Goal: Information Seeking & Learning: Find specific fact

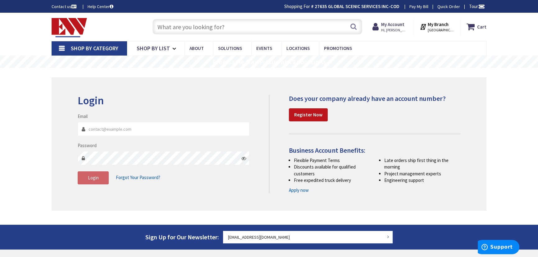
click at [109, 127] on input "Email" at bounding box center [164, 129] width 172 height 14
type input "[EMAIL_ADDRESS][DOMAIN_NAME]"
click at [91, 174] on button "Login" at bounding box center [93, 177] width 31 height 13
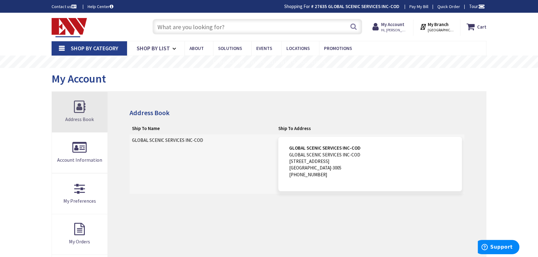
click at [71, 102] on link "Address Book" at bounding box center [80, 112] width 56 height 40
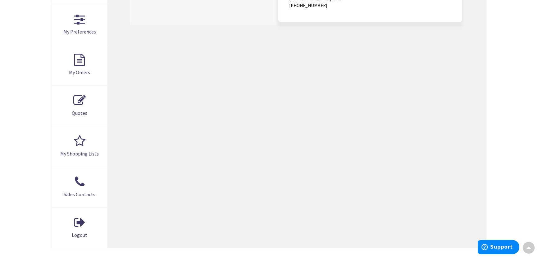
scroll to position [28, 0]
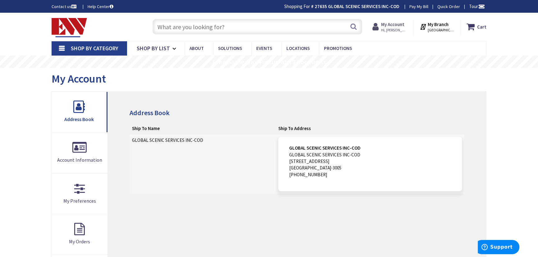
click at [397, 29] on span "Hi, [PERSON_NAME]" at bounding box center [394, 30] width 26 height 5
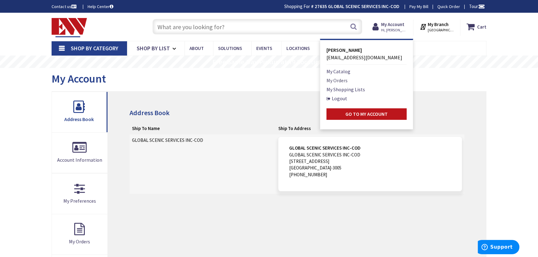
click at [343, 81] on link "My Orders" at bounding box center [336, 80] width 21 height 7
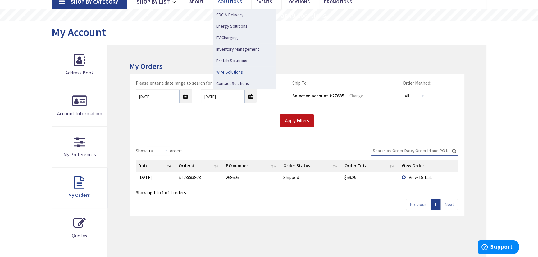
scroll to position [56, 0]
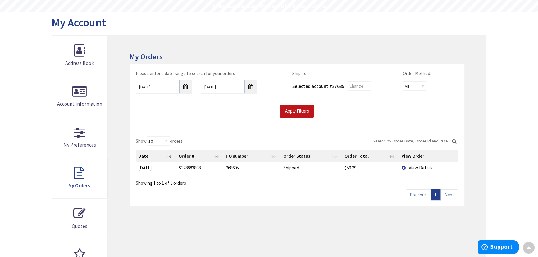
click at [416, 169] on span "View Details" at bounding box center [421, 168] width 24 height 6
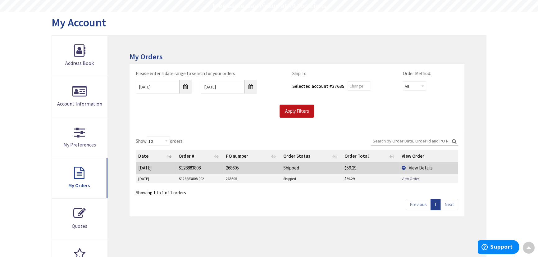
click at [410, 178] on link "View Order" at bounding box center [409, 178] width 17 height 5
click at [407, 177] on link "View Order" at bounding box center [409, 178] width 17 height 5
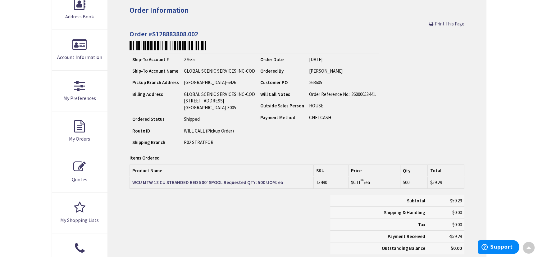
scroll to position [141, 0]
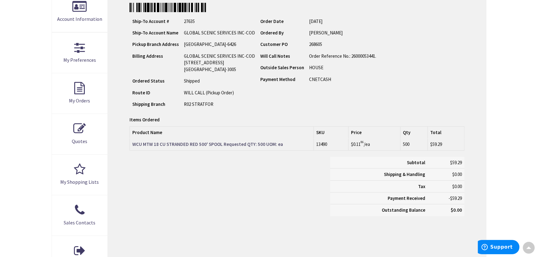
click at [165, 141] on strong "WCU MTW 18 CU STRANDED RED 500' SPOOL Requested QTY: 500 UOM: ea" at bounding box center [207, 144] width 151 height 6
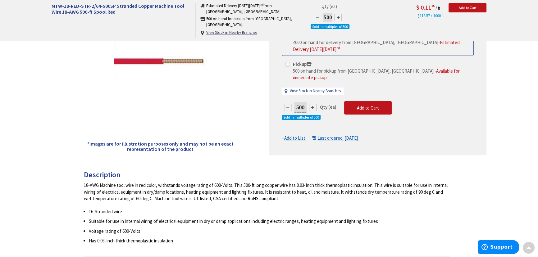
scroll to position [169, 0]
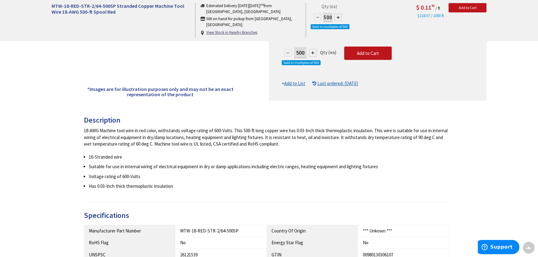
click at [124, 133] on div "18-AWG Machine tool wire in red color, withstands voltage rating of 600-Volts. …" at bounding box center [266, 137] width 365 height 20
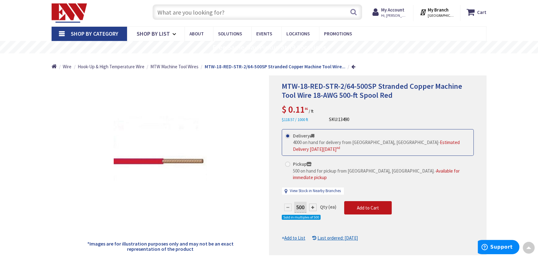
scroll to position [0, 0]
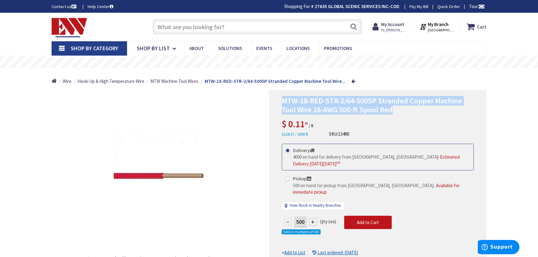
drag, startPoint x: 396, startPoint y: 109, endPoint x: 281, endPoint y: 97, distance: 115.5
click at [281, 97] on div "MTW-18-RED-STR-2/64-500SP Stranded Copper Machine Tool Wire 18-AWG 500-ft Spool…" at bounding box center [377, 180] width 217 height 180
copy span "MTW-18-RED-STR-2/64-500SP Stranded Copper Machine Tool Wire 18-AWG 500-ft Spool…"
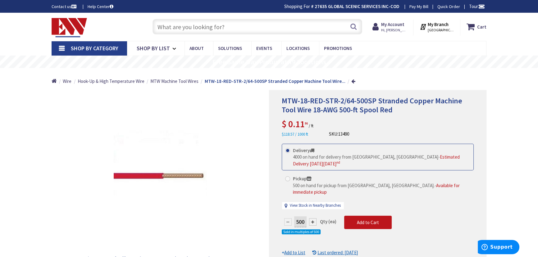
click at [478, 184] on div "MTW-18-RED-STR-2/64-500SP Stranded Copper Machine Tool Wire 18-AWG 500-ft Spool…" at bounding box center [377, 180] width 217 height 180
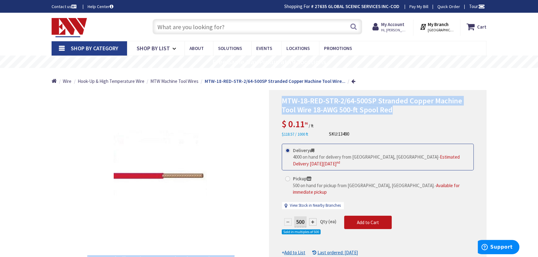
drag, startPoint x: 490, startPoint y: 200, endPoint x: 422, endPoint y: 111, distance: 112.1
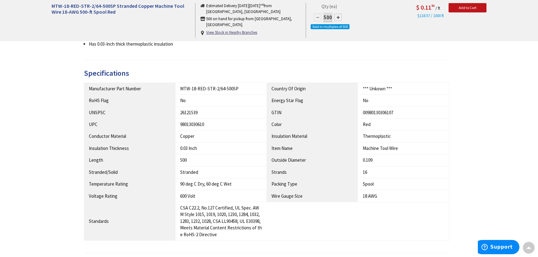
scroll to position [310, 0]
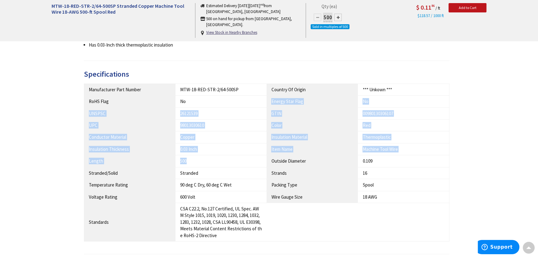
drag, startPoint x: 200, startPoint y: 161, endPoint x: 185, endPoint y: 104, distance: 59.0
click at [185, 104] on tbody "Manufacturer Part Number MTW-18-RED-STR-2/64-500SP Country Of Origin *** Unkown…" at bounding box center [266, 163] width 365 height 158
click at [175, 118] on td "26121539" at bounding box center [220, 113] width 91 height 12
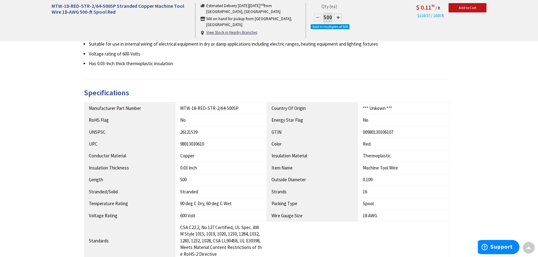
scroll to position [282, 0]
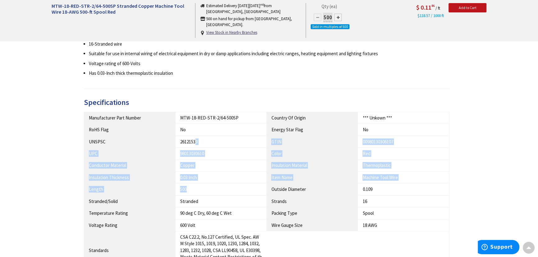
drag, startPoint x: 218, startPoint y: 190, endPoint x: 196, endPoint y: 139, distance: 55.9
click at [196, 139] on tbody "Manufacturer Part Number MTW-18-RED-STR-2/64-500SP Country Of Origin *** Unkown…" at bounding box center [266, 191] width 365 height 158
click at [196, 139] on div "26121539" at bounding box center [221, 141] width 82 height 7
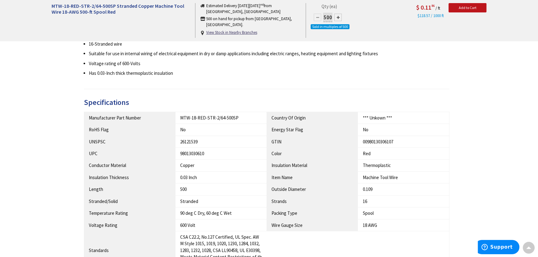
scroll to position [226, 0]
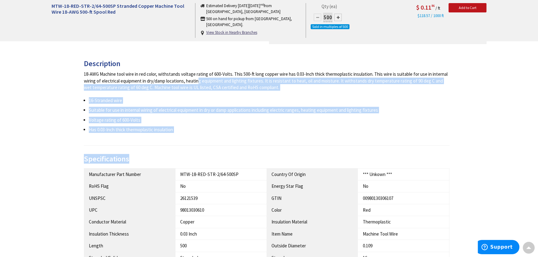
drag, startPoint x: 197, startPoint y: 146, endPoint x: 174, endPoint y: 74, distance: 75.2
click at [174, 78] on div "Description 18-AWG Machine tool wire in red color, withstands voltage rating of…" at bounding box center [269, 209] width 370 height 298
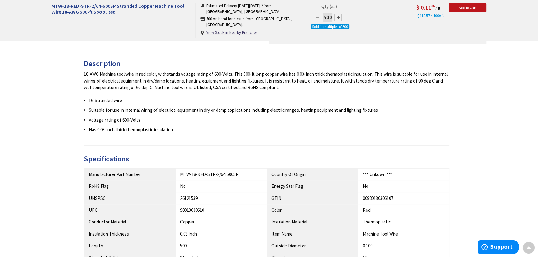
click at [174, 74] on div "18-AWG Machine tool wire in red color, withstands voltage rating of 600-Volts. …" at bounding box center [266, 81] width 365 height 20
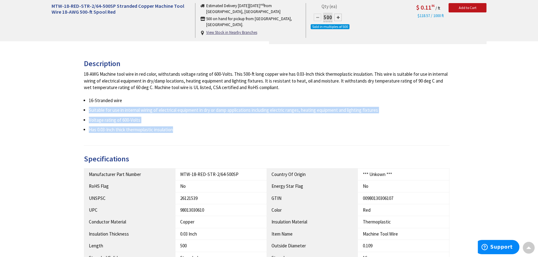
drag, startPoint x: 206, startPoint y: 142, endPoint x: 184, endPoint y: 84, distance: 62.5
click at [184, 84] on div "Description 18-AWG Machine tool wire in red color, withstands voltage rating of…" at bounding box center [266, 103] width 365 height 86
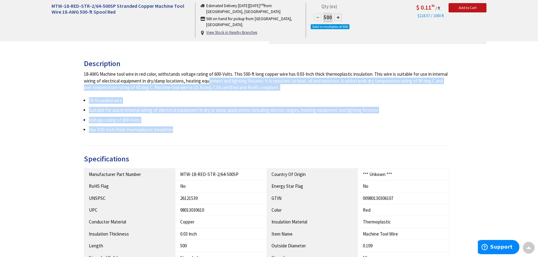
click at [184, 84] on div "18-AWG Machine tool wire in red color, withstands voltage rating of 600-Volts. …" at bounding box center [266, 81] width 365 height 20
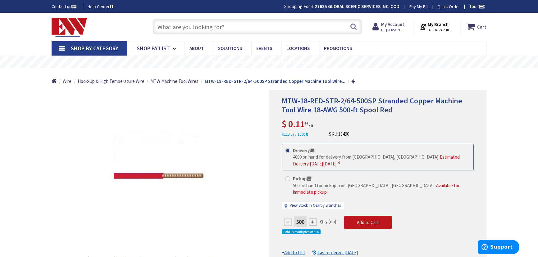
scroll to position [254, 0]
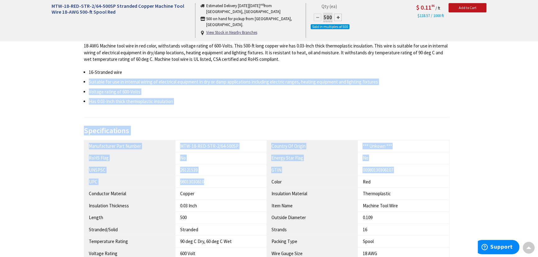
drag, startPoint x: 218, startPoint y: 180, endPoint x: 176, endPoint y: 63, distance: 124.4
click at [176, 63] on div "Description 18-AWG Machine tool wire in red color, withstands voltage rating of…" at bounding box center [269, 180] width 370 height 298
click at [173, 87] on ul "16-Stranded wire Suitable for use in internal wiring of electrical equipment in…" at bounding box center [266, 87] width 365 height 36
click at [187, 109] on div "Description 18-AWG Machine tool wire in red color, withstands voltage rating of…" at bounding box center [266, 74] width 365 height 86
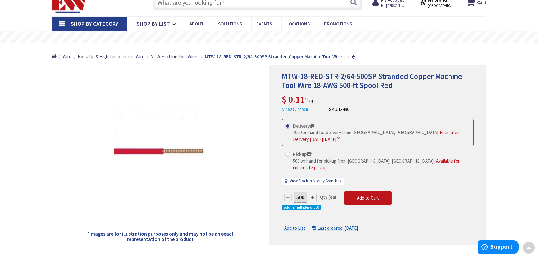
scroll to position [0, 0]
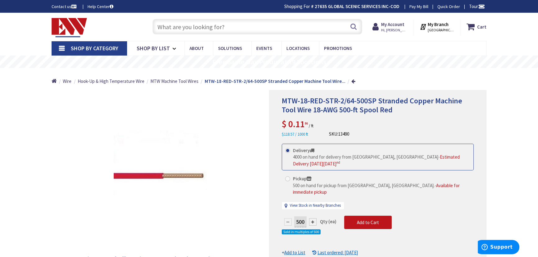
drag, startPoint x: 392, startPoint y: 129, endPoint x: 409, endPoint y: 195, distance: 68.3
click at [409, 195] on div "MTW-18-RED-STR-2/64-500SP Stranded Copper Machine Tool Wire 18-AWG 500-ft Spool…" at bounding box center [377, 180] width 217 height 180
click at [425, 114] on h1 "MTW-18-RED-STR-2/64-500SP Stranded Copper Machine Tool Wire 18-AWG 500-ft Spool…" at bounding box center [378, 106] width 192 height 18
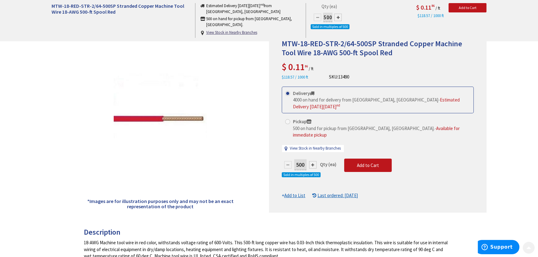
scroll to position [169, 0]
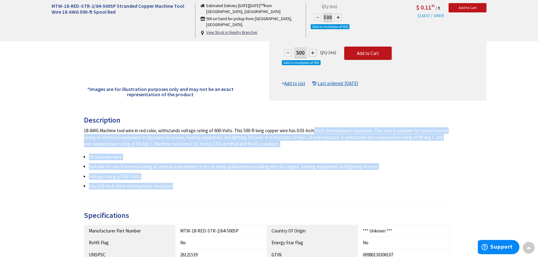
drag, startPoint x: 385, startPoint y: 187, endPoint x: 287, endPoint y: 124, distance: 116.0
click at [287, 124] on div "Description 18-AWG Machine tool wire in red color, withstands voltage rating of…" at bounding box center [266, 159] width 365 height 86
click at [264, 141] on div "18-AWG Machine tool wire in red color, withstands voltage rating of 600-Volts. …" at bounding box center [266, 137] width 365 height 20
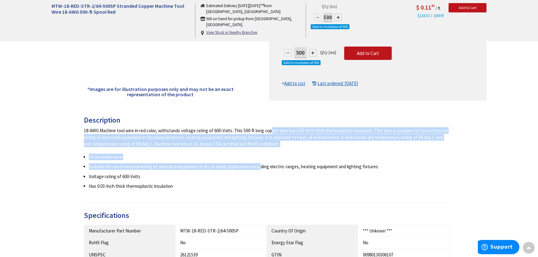
drag, startPoint x: 263, startPoint y: 168, endPoint x: 246, endPoint y: 132, distance: 39.6
click at [246, 132] on div "18-AWG Machine tool wire in red color, withstands voltage rating of 600-Volts. …" at bounding box center [266, 158] width 365 height 62
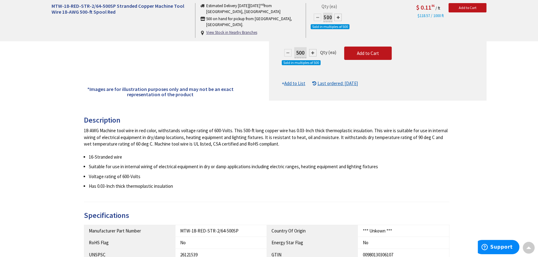
click at [243, 133] on div "18-AWG Machine tool wire in red color, withstands voltage rating of 600-Volts. …" at bounding box center [266, 137] width 365 height 20
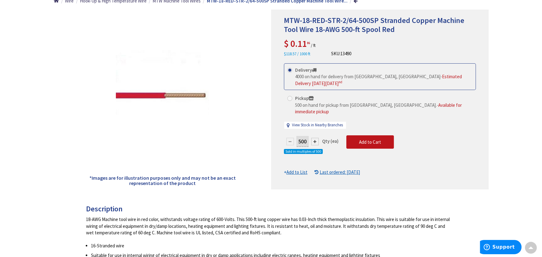
scroll to position [0, 0]
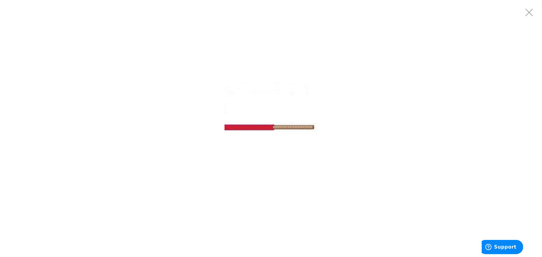
click at [260, 89] on img at bounding box center [270, 128] width 93 height 93
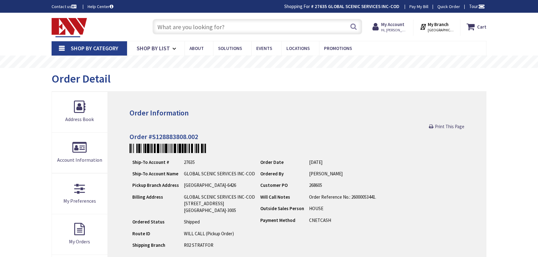
scroll to position [169, 0]
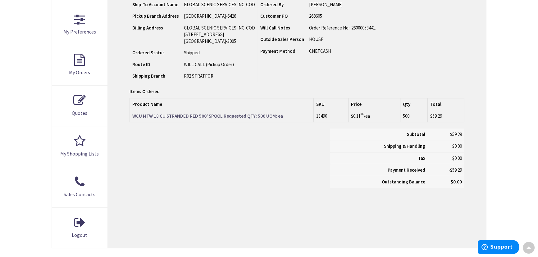
click at [243, 118] on strong "WCU MTW 18 CU STRANDED RED 500' SPOOL Requested QTY: 500 UOM: ea" at bounding box center [207, 116] width 151 height 6
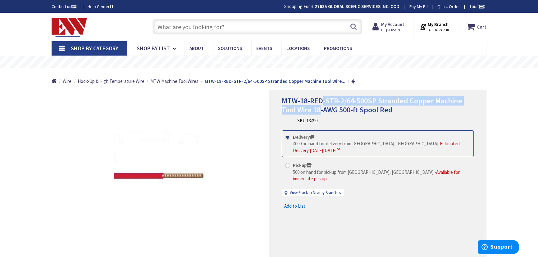
drag, startPoint x: 321, startPoint y: 102, endPoint x: 319, endPoint y: 111, distance: 9.5
click at [319, 111] on span "MTW-18-RED-STR-2/64-500SP Stranded Copper Machine Tool Wire 18-AWG 500-ft Spool…" at bounding box center [372, 105] width 180 height 19
click at [320, 109] on span "MTW-18-RED-STR-2/64-500SP Stranded Copper Machine Tool Wire 18-AWG 500-ft Spool…" at bounding box center [372, 105] width 180 height 19
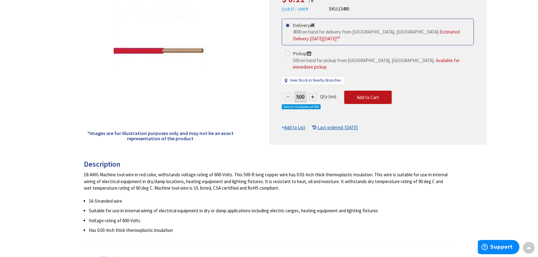
scroll to position [56, 0]
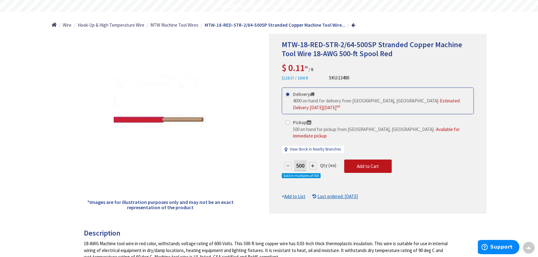
click at [353, 56] on span "MTW-18-RED-STR-2/64-500SP Stranded Copper Machine Tool Wire 18-AWG 500-ft Spool…" at bounding box center [372, 49] width 180 height 19
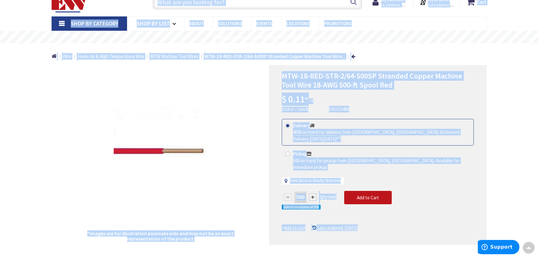
scroll to position [0, 0]
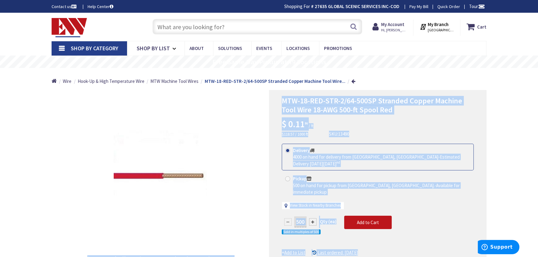
drag, startPoint x: 273, startPoint y: 178, endPoint x: 215, endPoint y: 97, distance: 99.5
click at [419, 233] on div "500 Qty (ea) Sold in multiples of 500 Add to Cart" at bounding box center [378, 229] width 192 height 27
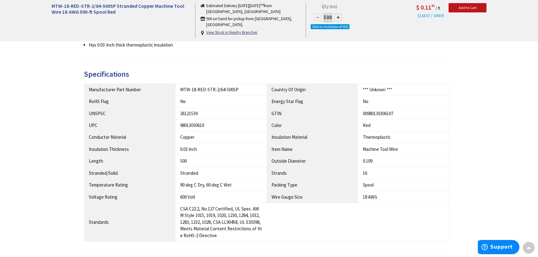
click at [243, 144] on td "0.03 Inch" at bounding box center [220, 149] width 91 height 12
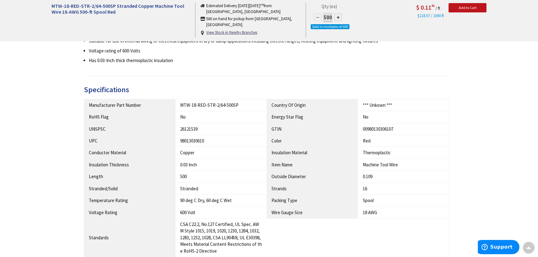
scroll to position [310, 0]
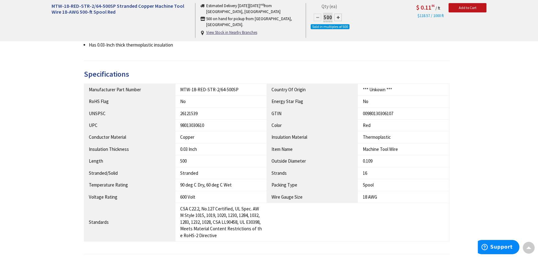
click at [128, 71] on h3 "Specifications" at bounding box center [266, 74] width 365 height 8
click at [115, 73] on h3 "Specifications" at bounding box center [266, 74] width 365 height 8
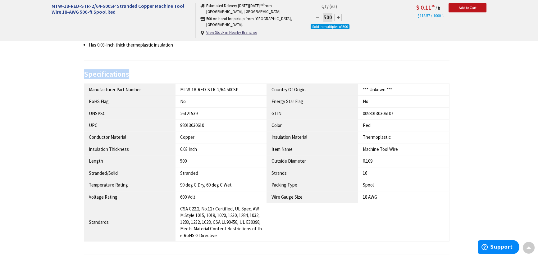
click at [115, 73] on h3 "Specifications" at bounding box center [266, 74] width 365 height 8
click at [164, 72] on h3 "Specifications" at bounding box center [266, 74] width 365 height 8
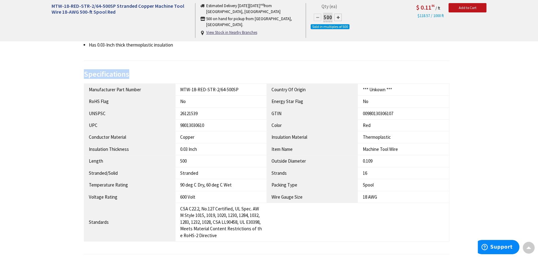
click at [164, 72] on h3 "Specifications" at bounding box center [266, 74] width 365 height 8
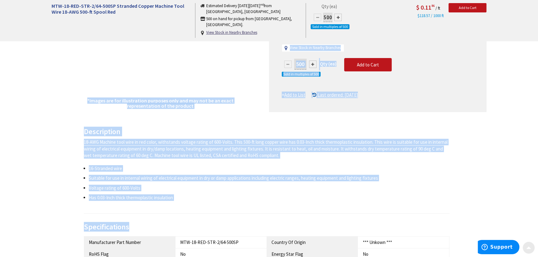
scroll to position [190, 0]
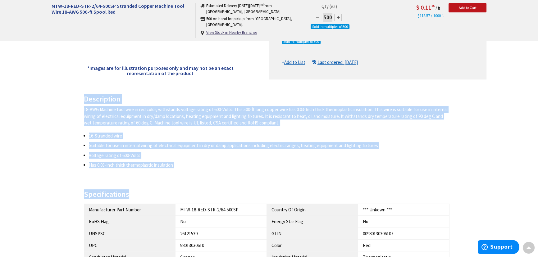
drag, startPoint x: 443, startPoint y: 193, endPoint x: 74, endPoint y: 98, distance: 381.2
click at [74, 98] on div "Description 18-AWG Machine tool wire in red color, withstands voltage rating of…" at bounding box center [269, 248] width 444 height 307
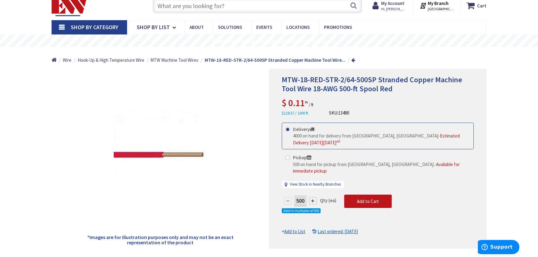
click at [288, 88] on span "MTW-18-RED-STR-2/64-500SP Stranded Copper Machine Tool Wire 18-AWG 500-ft Spool…" at bounding box center [372, 84] width 180 height 19
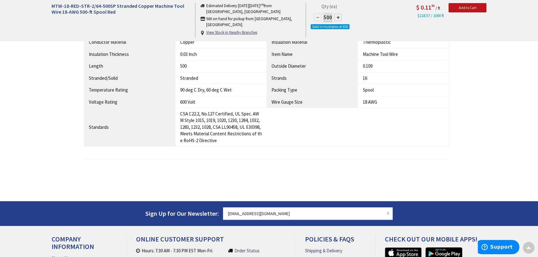
scroll to position [472, 0]
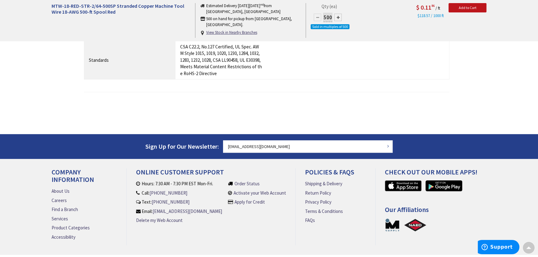
click at [287, 103] on div at bounding box center [266, 106] width 365 height 9
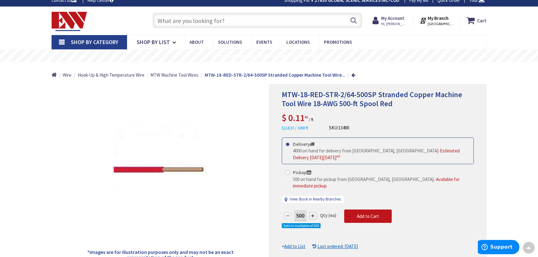
scroll to position [0, 0]
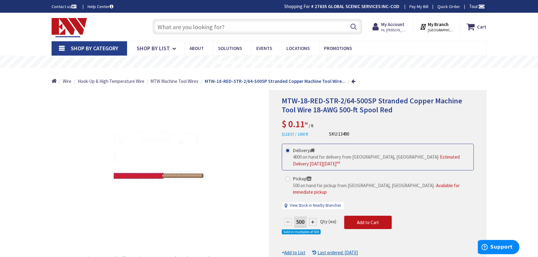
click at [479, 141] on div "MTW-18-RED-STR-2/64-500SP Stranded Copper Machine Tool Wire 18-AWG 500-ft Spool…" at bounding box center [377, 180] width 217 height 180
click at [385, 117] on div "MTW-18-RED-STR-2/64-500SP Stranded Copper Machine Tool Wire 18-AWG 500-ft Spool…" at bounding box center [378, 117] width 192 height 41
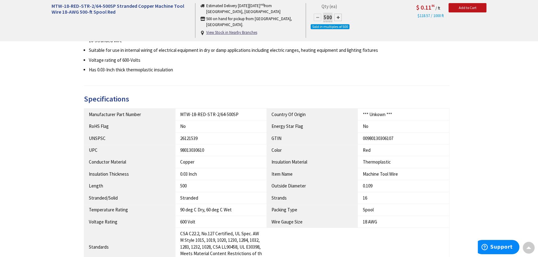
scroll to position [310, 0]
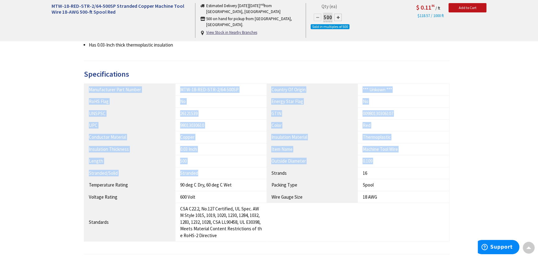
drag, startPoint x: 236, startPoint y: 170, endPoint x: 163, endPoint y: 68, distance: 125.5
click at [163, 68] on div "Description 18-AWG Machine tool wire in red color, withstands voltage rating of…" at bounding box center [269, 124] width 370 height 298
click at [157, 106] on th "RoHS Flag" at bounding box center [129, 102] width 91 height 12
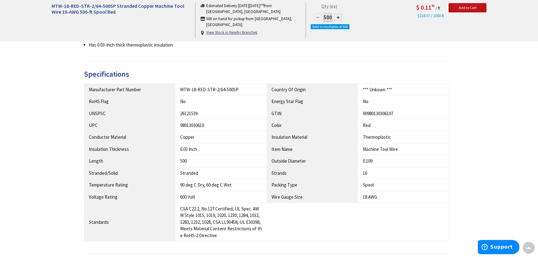
click at [210, 130] on td "98013030610" at bounding box center [220, 126] width 91 height 12
click at [191, 121] on td "98013030610" at bounding box center [220, 126] width 91 height 12
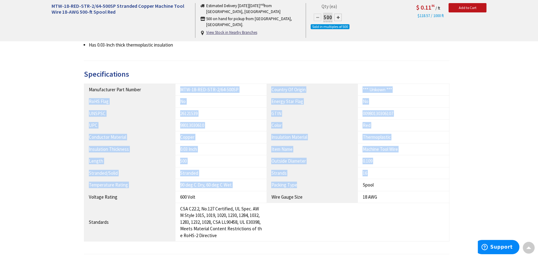
drag, startPoint x: 305, startPoint y: 180, endPoint x: 149, endPoint y: 92, distance: 179.4
click at [149, 92] on tbody "Manufacturer Part Number MTW-18-RED-STR-2/64-500SP Country Of Origin *** Unkown…" at bounding box center [266, 163] width 365 height 158
click at [149, 92] on th "Manufacturer Part Number" at bounding box center [129, 90] width 91 height 12
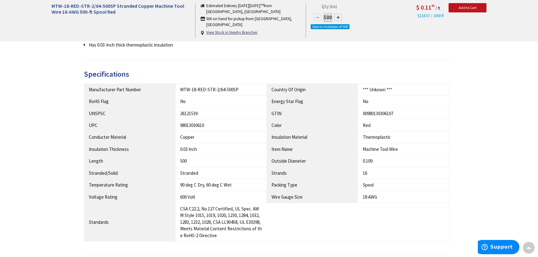
scroll to position [338, 0]
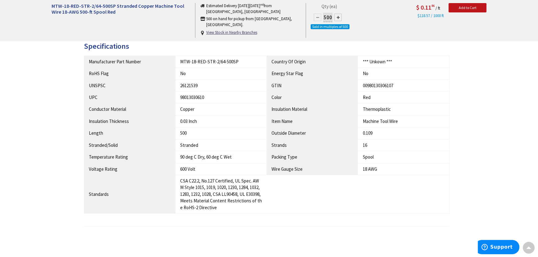
drag, startPoint x: 466, startPoint y: 137, endPoint x: 472, endPoint y: 124, distance: 13.9
click at [466, 137] on div "Description 18-AWG Machine tool wire in red color, withstands voltage rating of…" at bounding box center [269, 100] width 444 height 307
click at [496, 81] on main "Back *Images are for illustration purposes only and may not be an exact represe…" at bounding box center [269, 10] width 466 height 517
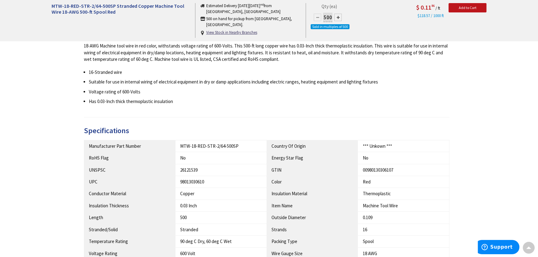
scroll to position [141, 0]
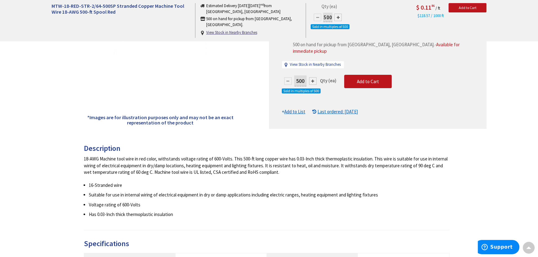
drag, startPoint x: 541, startPoint y: 0, endPoint x: 493, endPoint y: 198, distance: 204.3
click at [493, 198] on main "Back *Images are for illustration purposes only and may not be an exact represe…" at bounding box center [269, 207] width 466 height 517
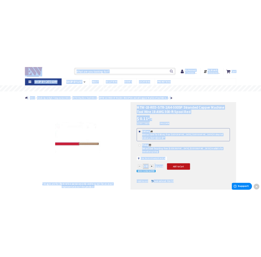
scroll to position [0, 0]
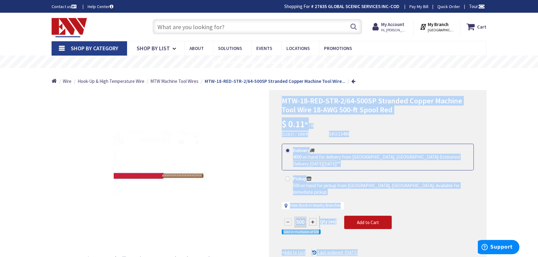
drag, startPoint x: 263, startPoint y: 208, endPoint x: 282, endPoint y: 103, distance: 107.3
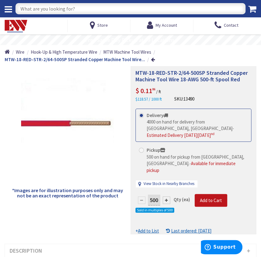
click at [207, 91] on div "MTW-18-RED-STR-2/64-500SP Stranded Copper Machine Tool Wire 18-AWG 500-ft Spool…" at bounding box center [194, 86] width 116 height 33
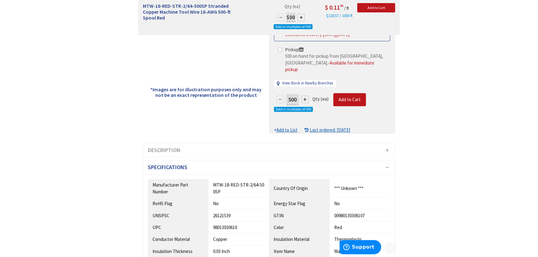
scroll to position [169, 0]
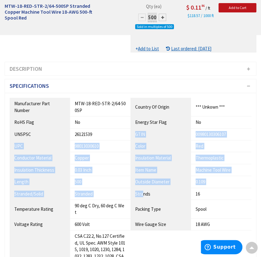
drag, startPoint x: 119, startPoint y: 122, endPoint x: 143, endPoint y: 177, distance: 59.6
click at [143, 177] on tbody "Manufacturer Part Number MTW-18-RED-STR-2/64-500SP Country Of Origin *** Unkown…" at bounding box center [131, 193] width 242 height 191
click at [144, 176] on th "Outside Diameter" at bounding box center [161, 182] width 61 height 12
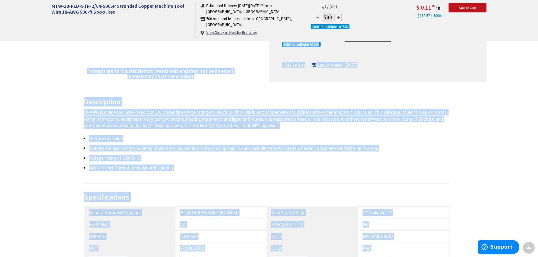
scroll to position [144, 0]
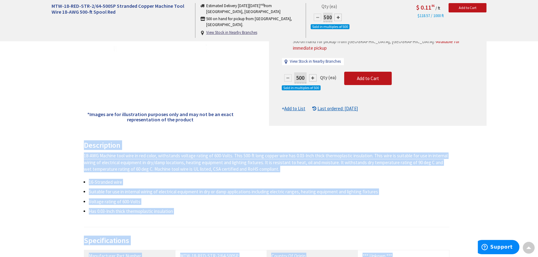
drag, startPoint x: 234, startPoint y: 165, endPoint x: 70, endPoint y: 147, distance: 164.8
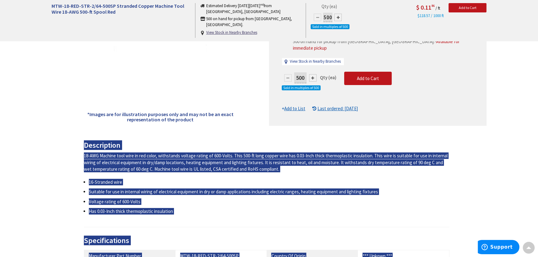
scroll to position [144, 0]
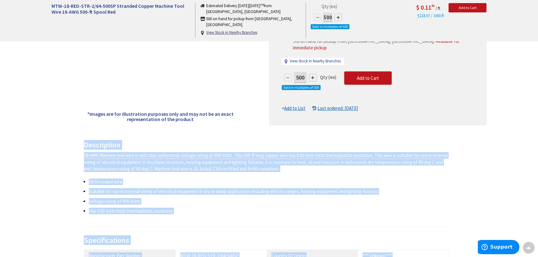
click at [142, 156] on div "18-AWG Machine tool wire in red color, withstands voltage rating of 600-Volts. …" at bounding box center [266, 162] width 365 height 20
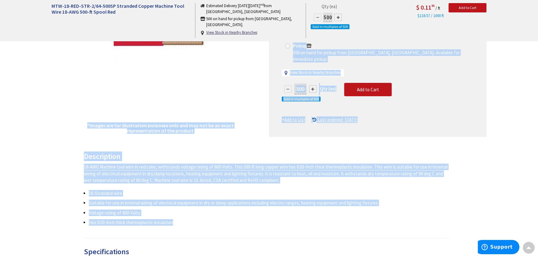
scroll to position [0, 0]
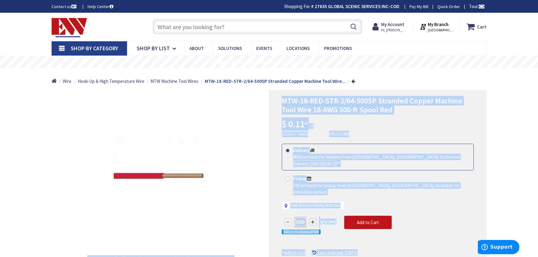
drag, startPoint x: 179, startPoint y: 210, endPoint x: 219, endPoint y: 110, distance: 107.9
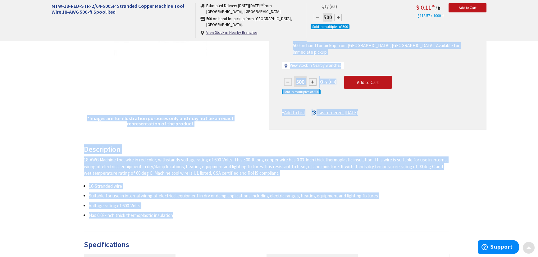
scroll to position [141, 0]
click at [174, 159] on div "18-AWG Machine tool wire in red color, withstands voltage rating of 600-Volts. …" at bounding box center [266, 166] width 365 height 20
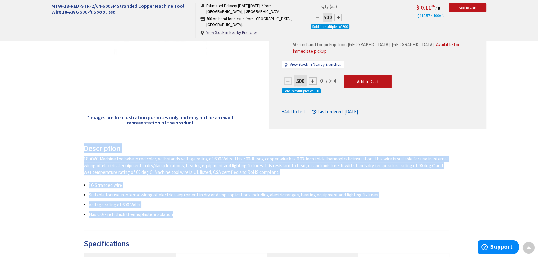
drag, startPoint x: 181, startPoint y: 216, endPoint x: 68, endPoint y: 147, distance: 132.2
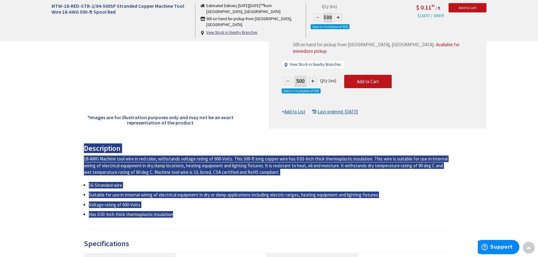
scroll to position [141, 0]
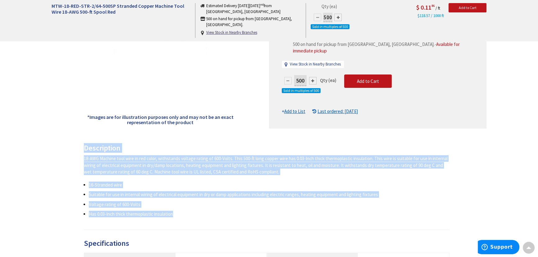
click at [265, 189] on ul "16-Stranded wire Suitable for use in internal wiring of electrical equipment in…" at bounding box center [266, 200] width 365 height 36
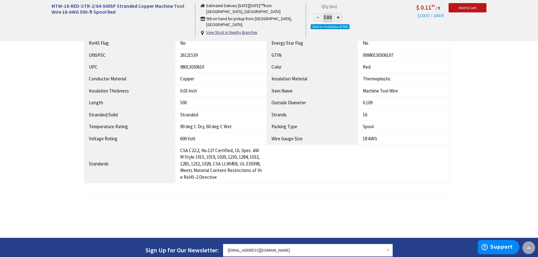
scroll to position [325, 0]
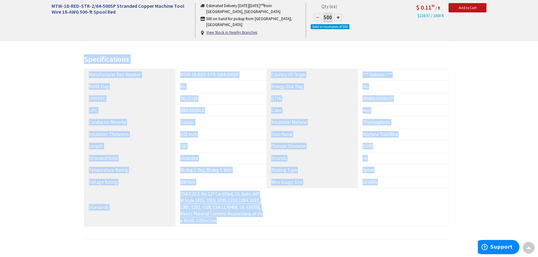
drag, startPoint x: 248, startPoint y: 225, endPoint x: 71, endPoint y: 59, distance: 242.2
click at [71, 59] on div "Description 18-AWG Machine tool wire in red color, withstands voltage rating of…" at bounding box center [269, 113] width 444 height 307
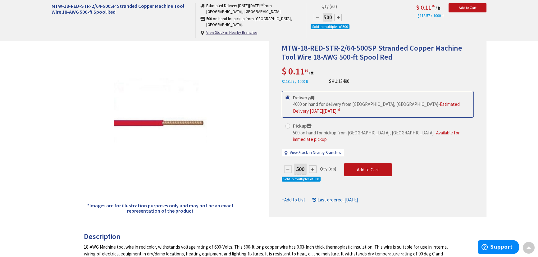
scroll to position [0, 0]
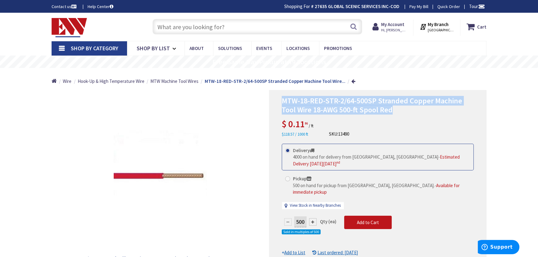
drag, startPoint x: 276, startPoint y: 99, endPoint x: 401, endPoint y: 114, distance: 125.7
click at [401, 114] on div "MTW-18-RED-STR-2/64-500SP Stranded Copper Machine Tool Wire 18-AWG 500-ft Spool…" at bounding box center [377, 180] width 217 height 180
copy span "MTW-18-RED-STR-2/64-500SP Stranded Copper Machine Tool Wire 18-AWG 500-ft Spool…"
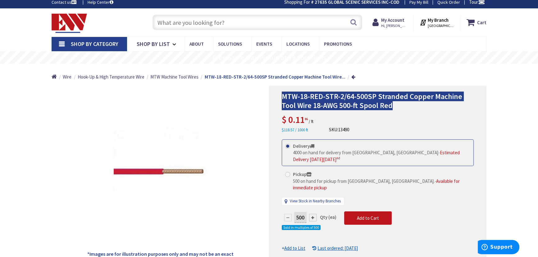
scroll to position [169, 0]
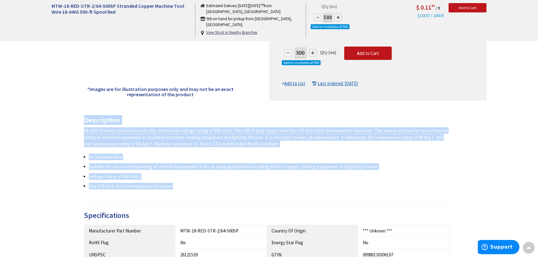
drag, startPoint x: 84, startPoint y: 121, endPoint x: 220, endPoint y: 188, distance: 151.5
click at [220, 188] on div "Description 18-AWG Machine tool wire in red color, withstands voltage rating of…" at bounding box center [266, 159] width 365 height 86
copy div "Description 18-AWG Machine tool wire in red color, withstands voltage rating of…"
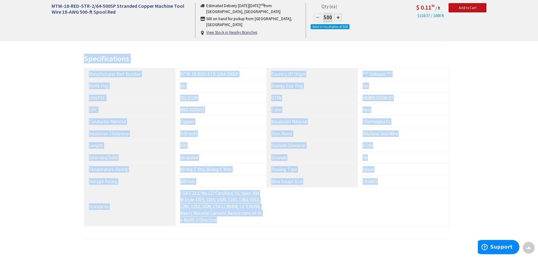
scroll to position [361, 0]
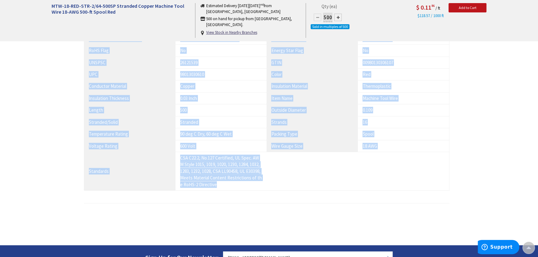
drag, startPoint x: 84, startPoint y: 101, endPoint x: 302, endPoint y: 187, distance: 234.4
click at [302, 187] on div "Specifications Manufacturer Part Number MTW-18-RED-STR-2/64-500SP Country Of Or…" at bounding box center [266, 111] width 365 height 184
copy div "Specifications Manufacturer Part Number MTW-18-RED-STR-2/64-500SP Country Of Or…"
click at [154, 149] on th "Voltage Rating" at bounding box center [129, 146] width 91 height 12
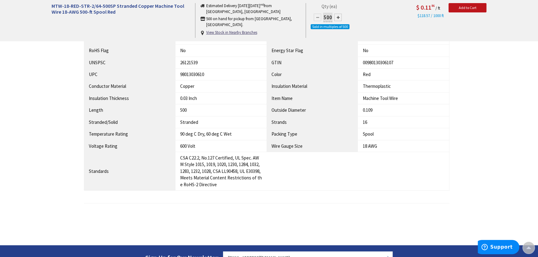
scroll to position [305, 0]
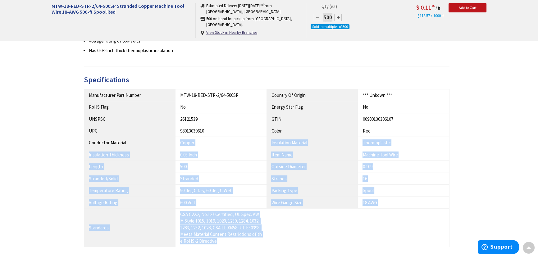
drag, startPoint x: 227, startPoint y: 240, endPoint x: 142, endPoint y: 139, distance: 131.7
click at [142, 139] on tbody "Manufacturer Part Number MTW-18-RED-STR-2/64-500SP Country Of Origin *** Unkown…" at bounding box center [266, 168] width 365 height 158
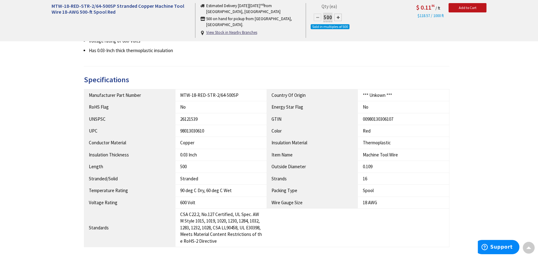
click at [141, 122] on th "UNSPSC" at bounding box center [129, 119] width 91 height 12
drag, startPoint x: 88, startPoint y: 94, endPoint x: 304, endPoint y: 79, distance: 216.0
click at [307, 79] on div "Specifications Manufacturer Part Number MTW-18-RED-STR-2/64-500SP Country Of Or…" at bounding box center [266, 168] width 365 height 184
click at [159, 143] on th "Conductor Material" at bounding box center [129, 143] width 91 height 12
click at [102, 85] on div "Specifications Manufacturer Part Number MTW-18-RED-STR-2/64-500SP Country Of Or…" at bounding box center [266, 168] width 365 height 184
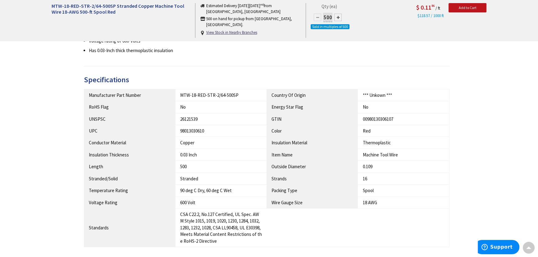
drag, startPoint x: 84, startPoint y: 93, endPoint x: 472, endPoint y: 205, distance: 403.1
click at [472, 205] on div "Description 18-AWG Machine tool wire in red color, withstands voltage rating of…" at bounding box center [269, 133] width 444 height 307
copy table
click at [315, 151] on th "Item Name" at bounding box center [311, 155] width 91 height 12
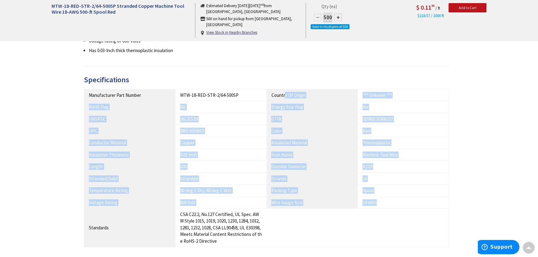
drag, startPoint x: 380, startPoint y: 202, endPoint x: 285, endPoint y: 90, distance: 146.9
click at [285, 90] on tbody "Manufacturer Part Number MTW-18-RED-STR-2/64-500SP Country Of Origin *** Unkown…" at bounding box center [266, 168] width 365 height 158
click at [146, 125] on th "UPC" at bounding box center [129, 131] width 91 height 12
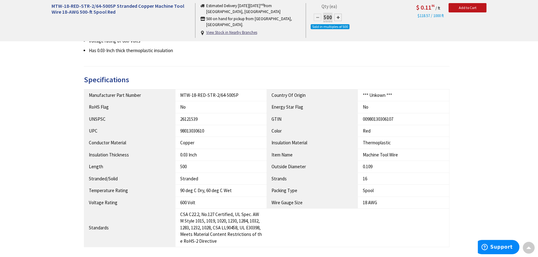
drag, startPoint x: 89, startPoint y: 94, endPoint x: 464, endPoint y: 197, distance: 389.2
click at [464, 197] on div "Description 18-AWG Machine tool wire in red color, withstands voltage rating of…" at bounding box center [269, 133] width 444 height 307
copy table
click at [68, 117] on div "Description 18-AWG Machine tool wire in red color, withstands voltage rating of…" at bounding box center [269, 133] width 444 height 307
drag, startPoint x: 88, startPoint y: 94, endPoint x: 460, endPoint y: 169, distance: 379.2
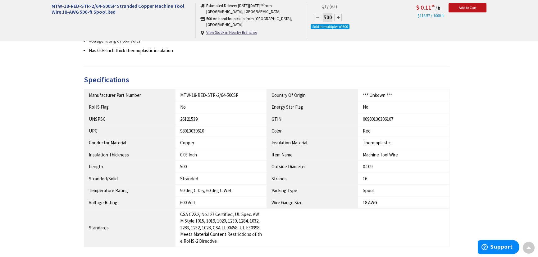
click at [460, 169] on div "Description 18-AWG Machine tool wire in red color, withstands voltage rating of…" at bounding box center [269, 133] width 444 height 307
copy table
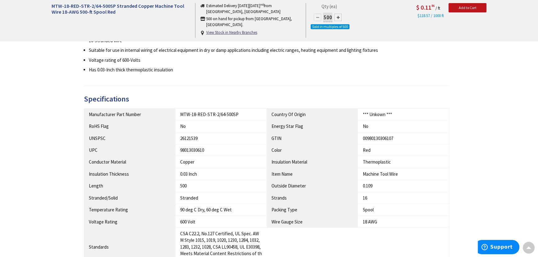
scroll to position [277, 0]
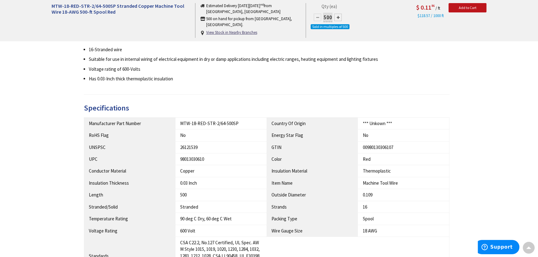
click at [170, 121] on th "Manufacturer Part Number" at bounding box center [129, 123] width 91 height 12
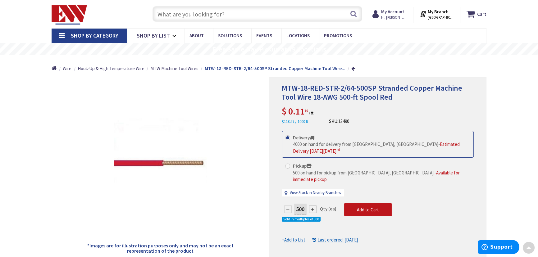
scroll to position [0, 0]
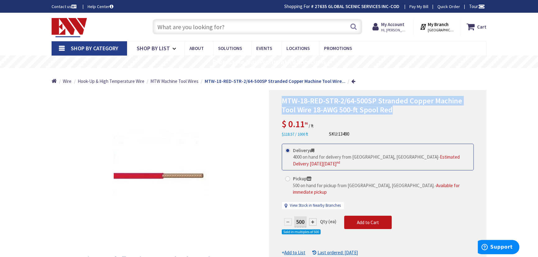
drag, startPoint x: 283, startPoint y: 101, endPoint x: 395, endPoint y: 109, distance: 112.0
click at [395, 109] on h1 "MTW-18-RED-STR-2/64-500SP Stranded Copper Machine Tool Wire 18-AWG 500-ft Spool…" at bounding box center [378, 106] width 192 height 18
copy span "MTW-18-RED-STR-2/64-500SP Stranded Copper Machine Tool Wire 18-AWG 500-ft Spool…"
